Goal: Task Accomplishment & Management: Manage account settings

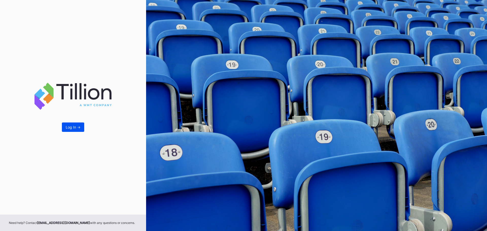
click at [77, 131] on button "Log In ->" at bounding box center [73, 127] width 22 height 9
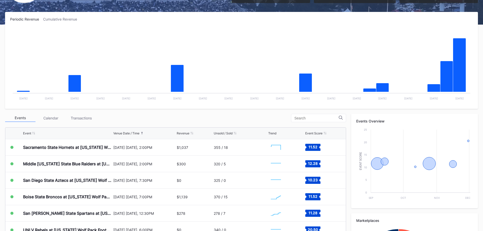
scroll to position [101, 0]
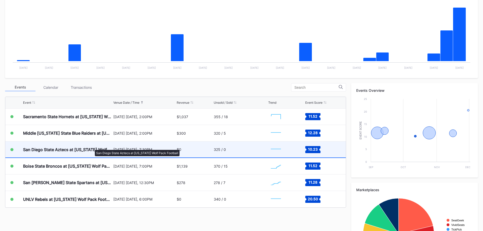
click at [92, 147] on div "San Diego State Aztecs at [US_STATE] Wolf Pack Football" at bounding box center [67, 149] width 89 height 5
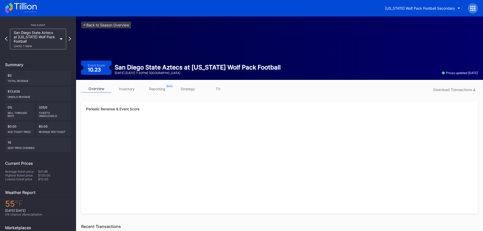
click at [124, 90] on link "inventory" at bounding box center [127, 89] width 30 height 8
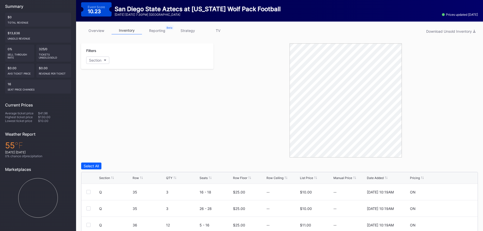
scroll to position [127, 0]
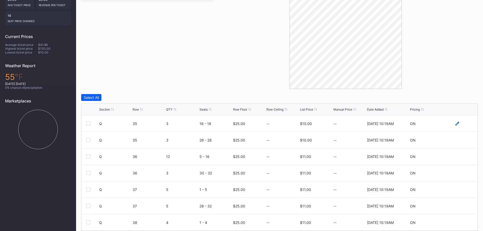
click at [456, 123] on icon at bounding box center [458, 124] width 4 height 4
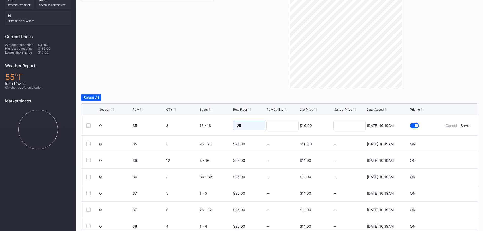
click at [246, 126] on input "25" at bounding box center [249, 126] width 32 height 10
type input "23"
click at [465, 125] on div "Save" at bounding box center [465, 125] width 8 height 4
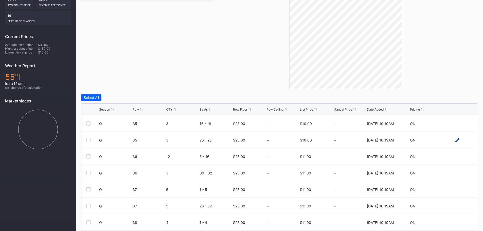
click at [456, 138] on icon at bounding box center [458, 140] width 4 height 4
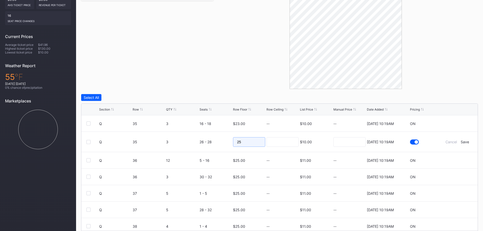
click at [246, 144] on input "25" at bounding box center [249, 142] width 32 height 10
type input "23"
click at [466, 140] on div "Save" at bounding box center [465, 142] width 8 height 4
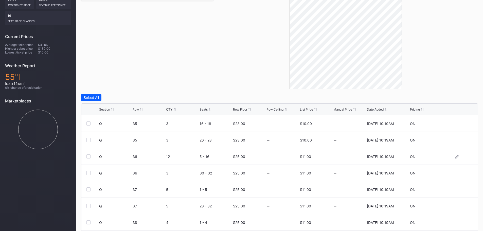
click at [454, 159] on div "Q 36 12 5 - 16 $25.00 -- $11.00 -- 8/20/2025 10:19AM ON" at bounding box center [279, 156] width 397 height 16
click at [456, 157] on icon at bounding box center [458, 157] width 4 height 4
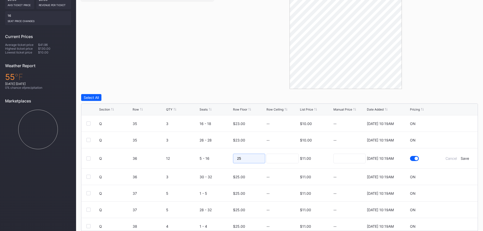
drag, startPoint x: 244, startPoint y: 159, endPoint x: 217, endPoint y: 159, distance: 26.1
click at [218, 159] on form "Q 36 12 5 - 16 25 $11.00 8/20/2025 10:19AM Cancel Save" at bounding box center [286, 158] width 374 height 20
click at [463, 159] on div "Save" at bounding box center [465, 158] width 8 height 4
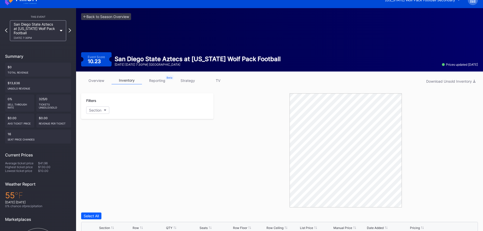
scroll to position [0, 0]
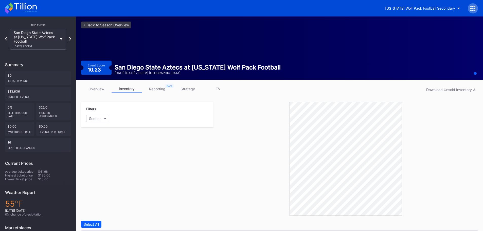
click at [29, 8] on icon at bounding box center [21, 8] width 32 height 11
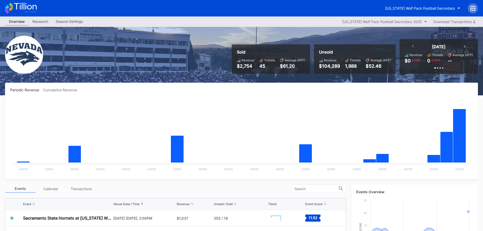
scroll to position [101, 0]
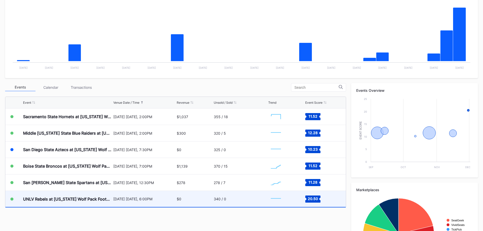
click at [73, 194] on div "UNLV Rebels at [US_STATE] Wolf Pack Football" at bounding box center [67, 199] width 89 height 16
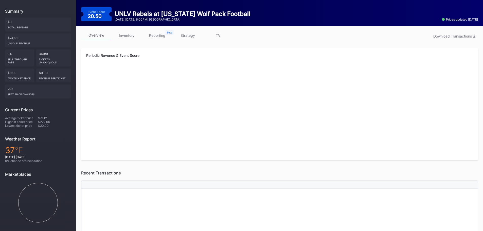
scroll to position [51, 0]
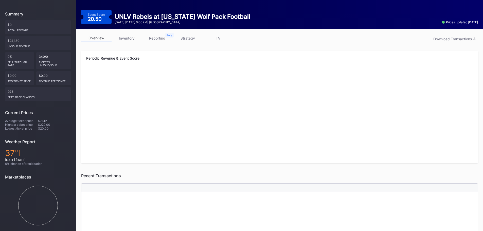
click at [129, 37] on link "inventory" at bounding box center [127, 38] width 30 height 8
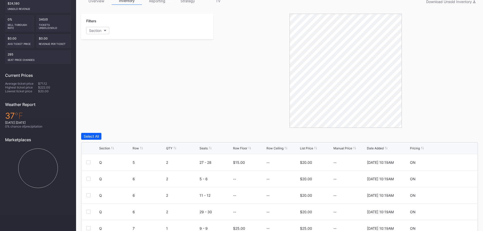
scroll to position [101, 0]
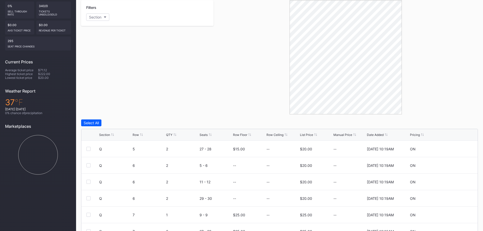
click at [308, 135] on div "List Price" at bounding box center [306, 135] width 13 height 4
click at [238, 135] on div "Row Floor" at bounding box center [240, 135] width 14 height 4
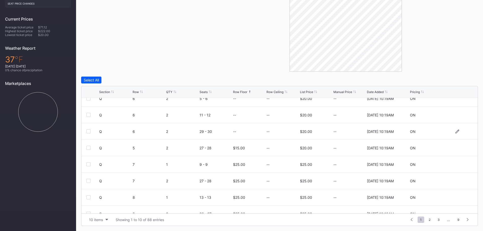
scroll to position [0, 0]
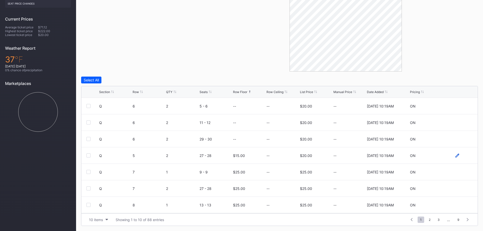
click at [456, 155] on icon at bounding box center [458, 156] width 4 height 4
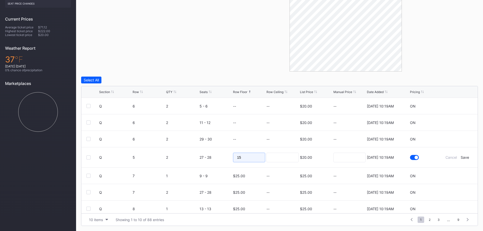
drag, startPoint x: 239, startPoint y: 153, endPoint x: 226, endPoint y: 152, distance: 13.2
click at [226, 152] on form "Q 5 2 27 - 28 15 $20.00 8/20/2025 10:19AM Cancel Save" at bounding box center [286, 157] width 374 height 20
click at [462, 152] on form "Q 5 2 27 - 28 $20.00 8/20/2025 10:19AM Cancel Save" at bounding box center [286, 157] width 374 height 20
click at [462, 158] on div "Save" at bounding box center [465, 157] width 8 height 4
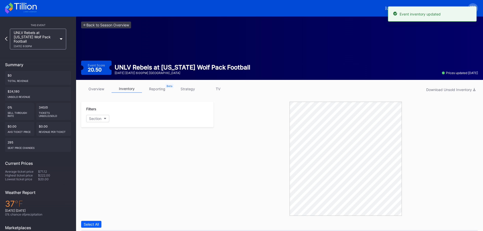
click at [24, 11] on icon at bounding box center [21, 8] width 32 height 11
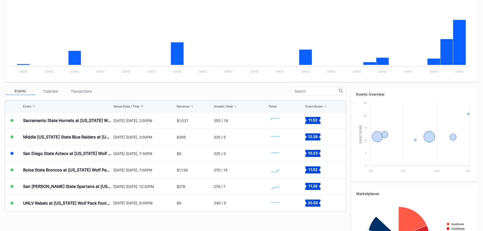
scroll to position [101, 0]
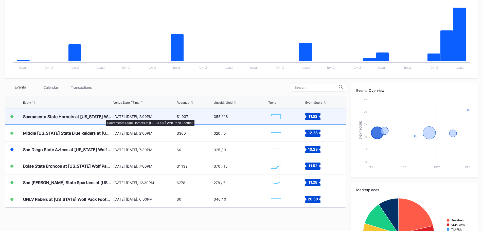
click at [104, 117] on div "Sacramento State Hornets at [US_STATE] Wolf Pack Football" at bounding box center [67, 116] width 89 height 5
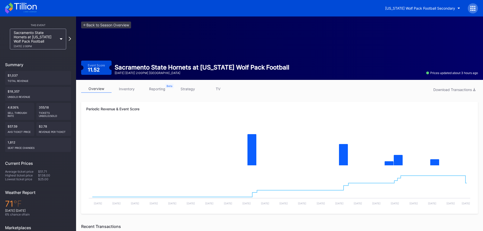
click at [125, 92] on link "inventory" at bounding box center [127, 89] width 30 height 8
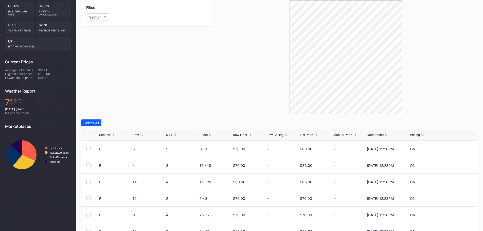
click at [241, 135] on div "Row Floor" at bounding box center [240, 135] width 14 height 4
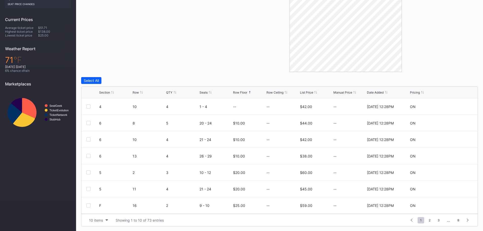
scroll to position [144, 0]
click at [456, 121] on icon at bounding box center [458, 123] width 4 height 4
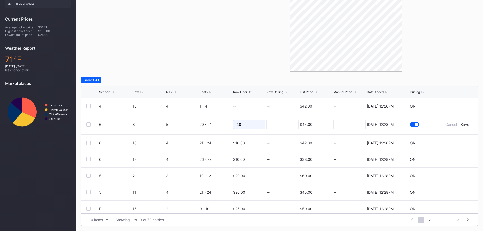
drag, startPoint x: 244, startPoint y: 125, endPoint x: 207, endPoint y: 124, distance: 37.6
click at [207, 124] on form "6 8 5 20 - 24 10 $44.00 7/14/2025 12:28PM Cancel Save" at bounding box center [286, 124] width 374 height 20
click at [462, 123] on div "Save" at bounding box center [465, 124] width 8 height 4
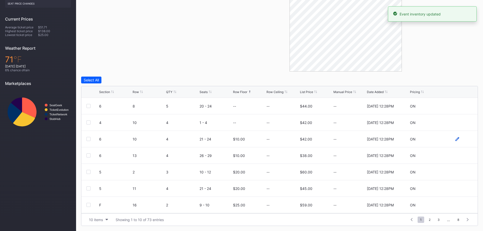
click at [456, 140] on icon at bounding box center [458, 139] width 4 height 4
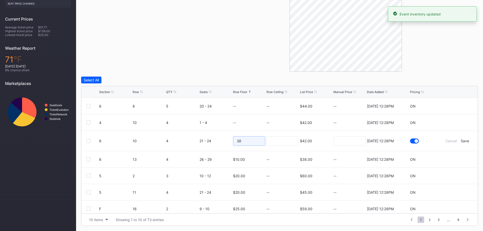
drag, startPoint x: 238, startPoint y: 140, endPoint x: 235, endPoint y: 140, distance: 2.8
click at [235, 140] on input "10" at bounding box center [249, 141] width 32 height 10
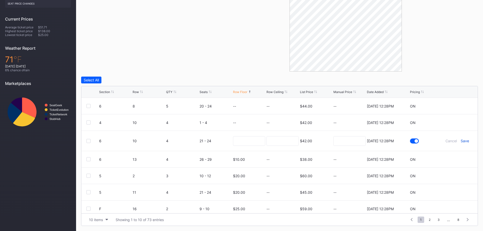
click at [463, 141] on div "Save" at bounding box center [465, 141] width 8 height 4
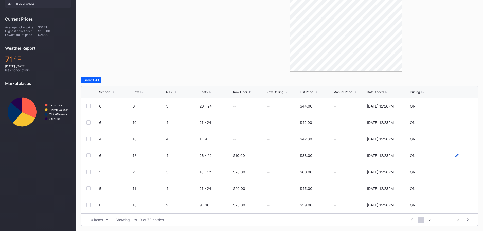
click at [456, 156] on icon at bounding box center [458, 155] width 4 height 4
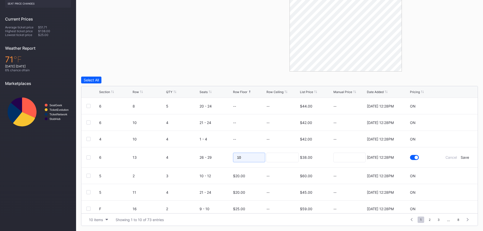
drag, startPoint x: 243, startPoint y: 159, endPoint x: 211, endPoint y: 152, distance: 32.6
click at [211, 152] on form "6 13 4 26 - 29 10 $38.00 7/14/2025 12:28PM Cancel Save" at bounding box center [286, 157] width 374 height 20
click at [461, 157] on div "Save" at bounding box center [465, 157] width 8 height 4
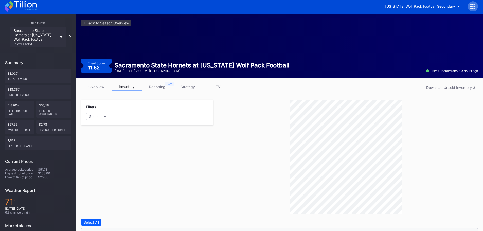
scroll to position [0, 0]
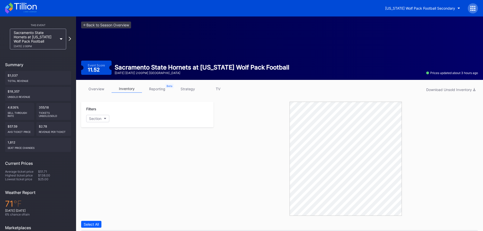
click at [33, 6] on icon at bounding box center [25, 6] width 23 height 7
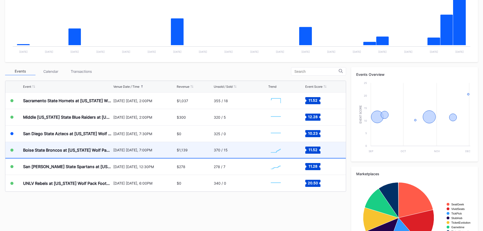
scroll to position [127, 0]
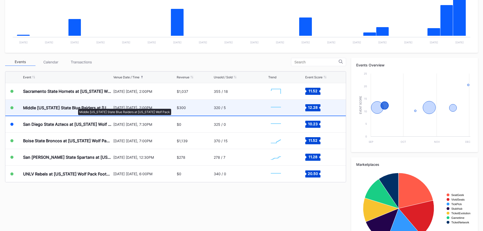
click at [76, 106] on div "Middle [US_STATE] State Blue Raiders at [US_STATE] Wolf Pack" at bounding box center [67, 107] width 89 height 5
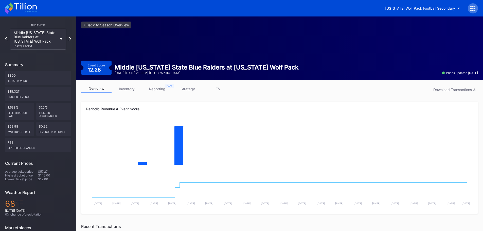
click at [131, 88] on link "inventory" at bounding box center [127, 89] width 30 height 8
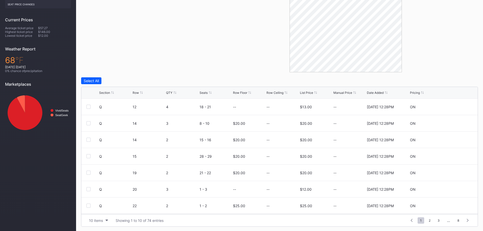
scroll to position [144, 0]
click at [304, 93] on div "List Price" at bounding box center [306, 92] width 13 height 4
click at [456, 205] on icon at bounding box center [458, 205] width 4 height 4
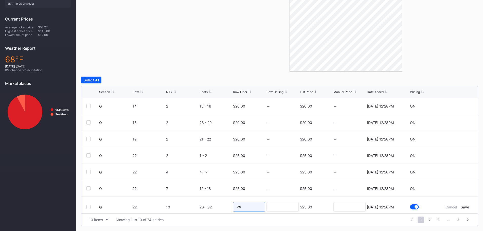
drag, startPoint x: 254, startPoint y: 207, endPoint x: 139, endPoint y: 201, distance: 115.9
click at [140, 201] on form "Q 22 10 23 - 32 25 $25.00 7/14/2025 12:28PM Cancel Save" at bounding box center [286, 207] width 374 height 20
click at [465, 199] on form "Q 22 10 23 - 32 $25.00 7/14/2025 12:28PM Cancel Save" at bounding box center [286, 207] width 374 height 20
click at [462, 208] on div "Save" at bounding box center [465, 207] width 8 height 4
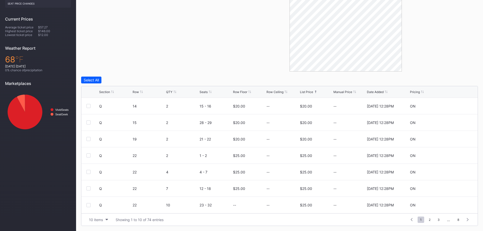
click at [109, 91] on div "Section" at bounding box center [104, 92] width 11 height 4
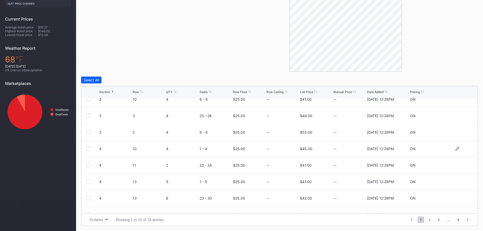
scroll to position [49, 0]
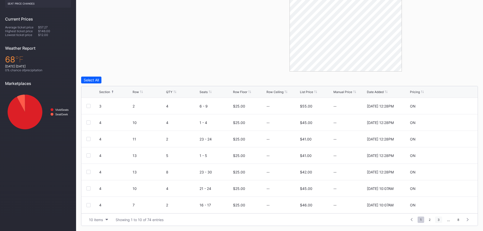
click at [440, 221] on span "3" at bounding box center [438, 220] width 7 height 6
click at [430, 219] on span "4" at bounding box center [429, 220] width 7 height 6
click at [456, 189] on icon at bounding box center [458, 189] width 4 height 4
click at [244, 192] on input "25" at bounding box center [249, 191] width 32 height 10
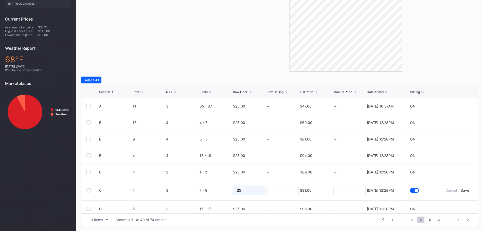
type input "2"
type input "10"
click at [464, 192] on div "Save" at bounding box center [465, 190] width 8 height 4
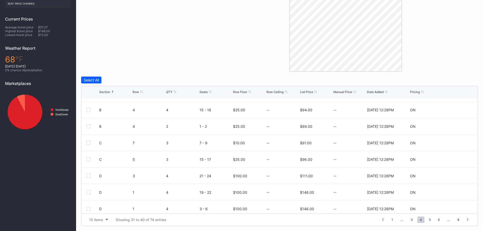
scroll to position [49, 0]
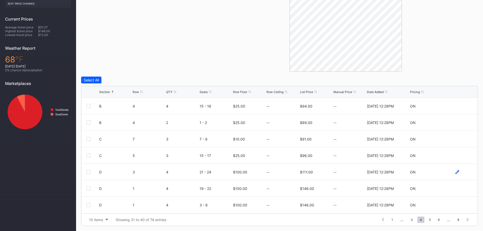
click at [456, 173] on icon at bounding box center [458, 172] width 4 height 4
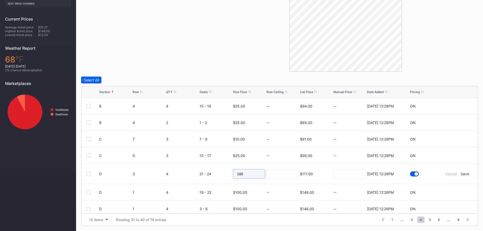
drag, startPoint x: 246, startPoint y: 176, endPoint x: 177, endPoint y: 173, distance: 69.1
click at [177, 173] on form "D 3 4 21 - 24 100 $111.00 7/14/2025 12:28PM Cancel Save" at bounding box center [286, 174] width 374 height 20
type input "99"
click at [462, 174] on div "Save" at bounding box center [465, 174] width 8 height 4
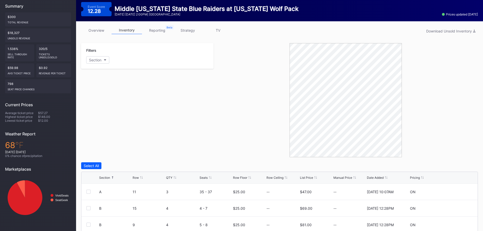
scroll to position [0, 0]
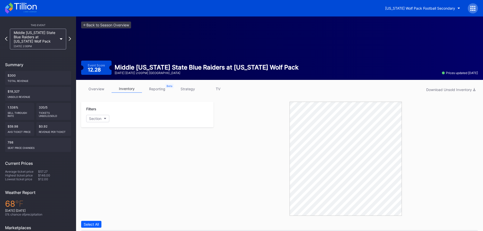
click at [38, 10] on div "[US_STATE] Wolf Pack Football Secondary" at bounding box center [241, 8] width 483 height 16
click at [35, 10] on icon at bounding box center [21, 8] width 32 height 11
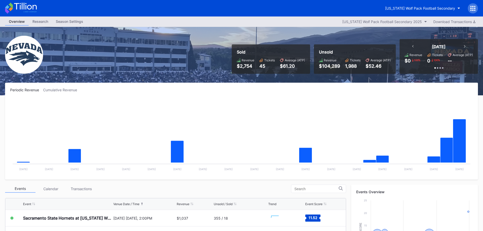
scroll to position [127, 0]
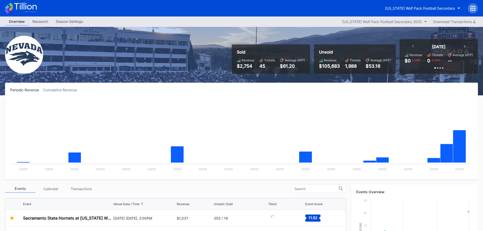
scroll to position [152, 0]
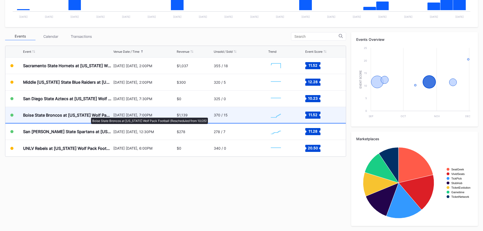
click at [89, 115] on div "Boise State Broncos at [US_STATE] Wolf Pack Football (Rescheduled from 10/25)" at bounding box center [67, 115] width 89 height 5
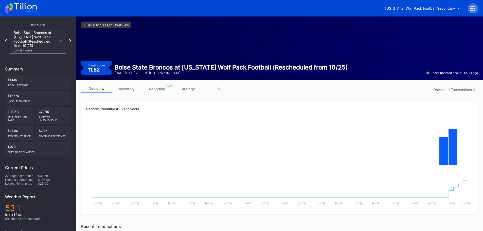
click at [129, 85] on link "inventory" at bounding box center [127, 89] width 30 height 8
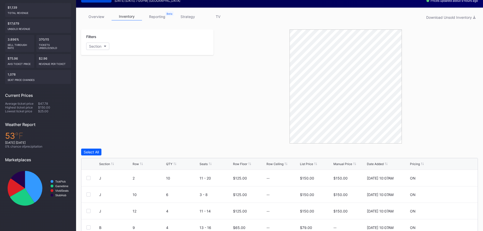
scroll to position [144, 0]
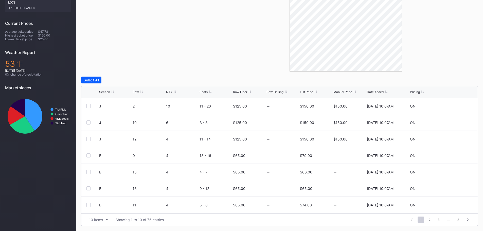
click at [310, 92] on div "List Price" at bounding box center [306, 92] width 13 height 4
click at [456, 106] on icon at bounding box center [458, 106] width 4 height 4
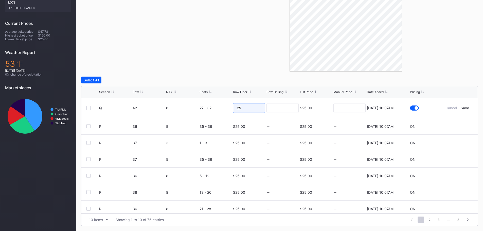
drag, startPoint x: 249, startPoint y: 107, endPoint x: 221, endPoint y: 103, distance: 28.3
click at [221, 103] on form "Q 42 6 27 - 32 25 $25.00 [DATE] 10:07AM Cancel Save" at bounding box center [286, 108] width 374 height 20
type input "10"
click at [462, 110] on div "Save" at bounding box center [465, 108] width 8 height 4
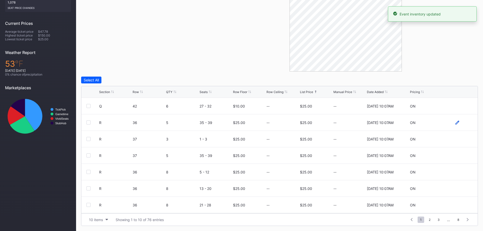
click at [456, 124] on icon at bounding box center [458, 123] width 4 height 4
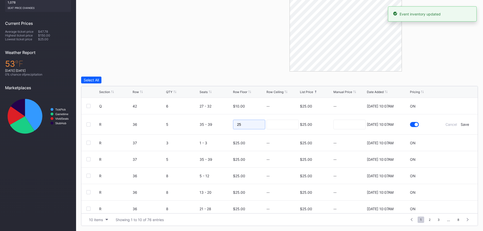
drag, startPoint x: 249, startPoint y: 125, endPoint x: 220, endPoint y: 125, distance: 29.4
click at [220, 125] on form "R 36 5 35 - 39 25 $25.00 [DATE] 10:07AM Cancel Save" at bounding box center [286, 124] width 374 height 20
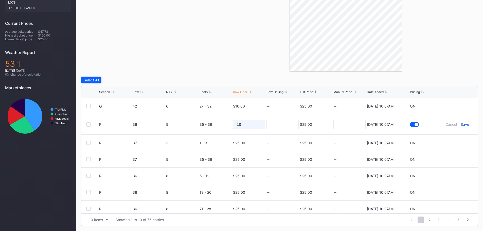
type input "10"
click at [461, 125] on div "Save" at bounding box center [465, 124] width 8 height 4
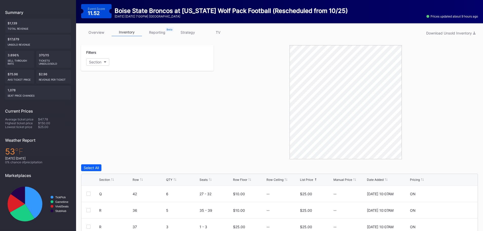
scroll to position [0, 0]
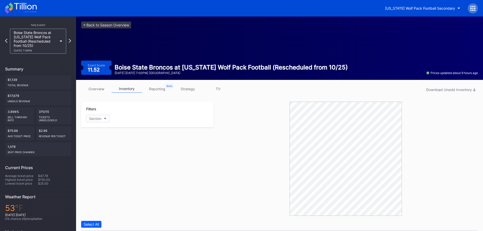
click at [25, 9] on icon at bounding box center [21, 8] width 32 height 11
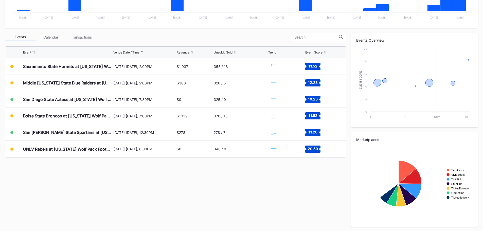
scroll to position [152, 0]
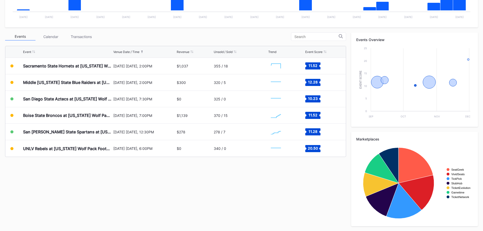
click at [233, 94] on div "325 / 0" at bounding box center [241, 99] width 54 height 16
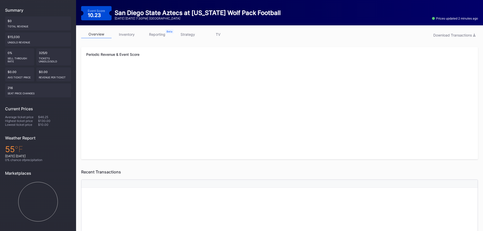
scroll to position [21, 0]
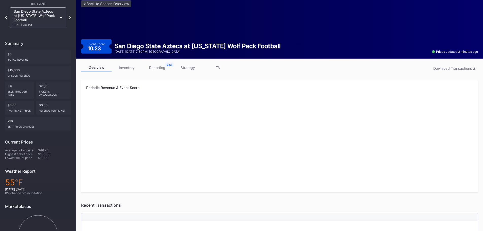
click at [138, 66] on link "inventory" at bounding box center [127, 68] width 30 height 8
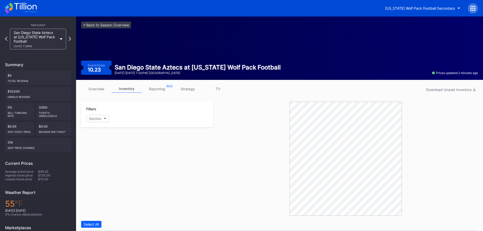
click at [19, 5] on icon at bounding box center [21, 8] width 32 height 11
